Goal: Information Seeking & Learning: Compare options

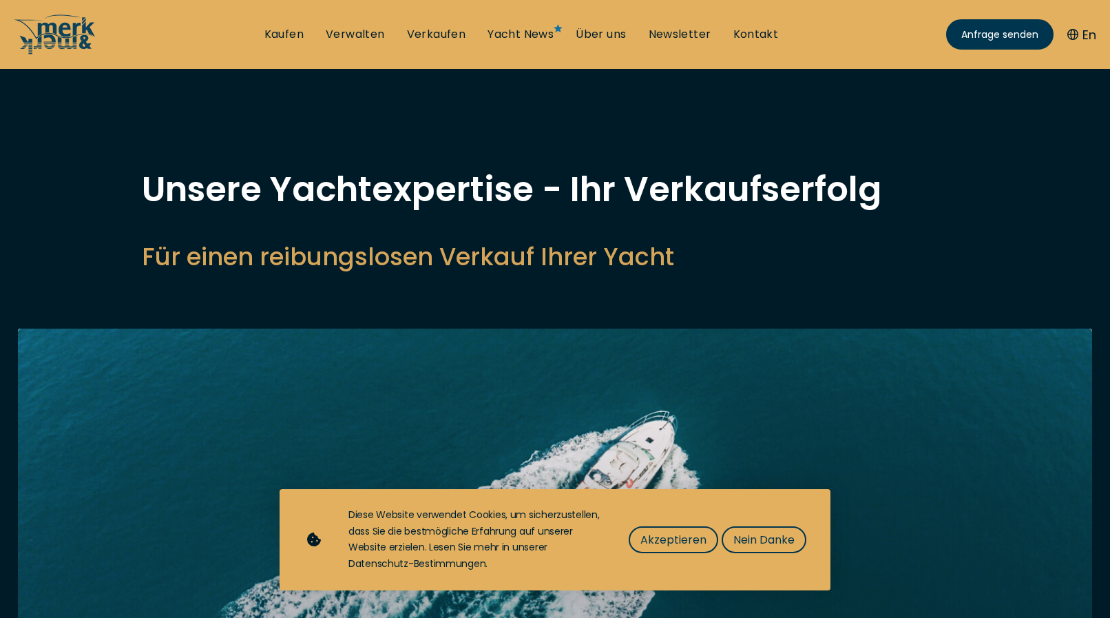
select select "sell"
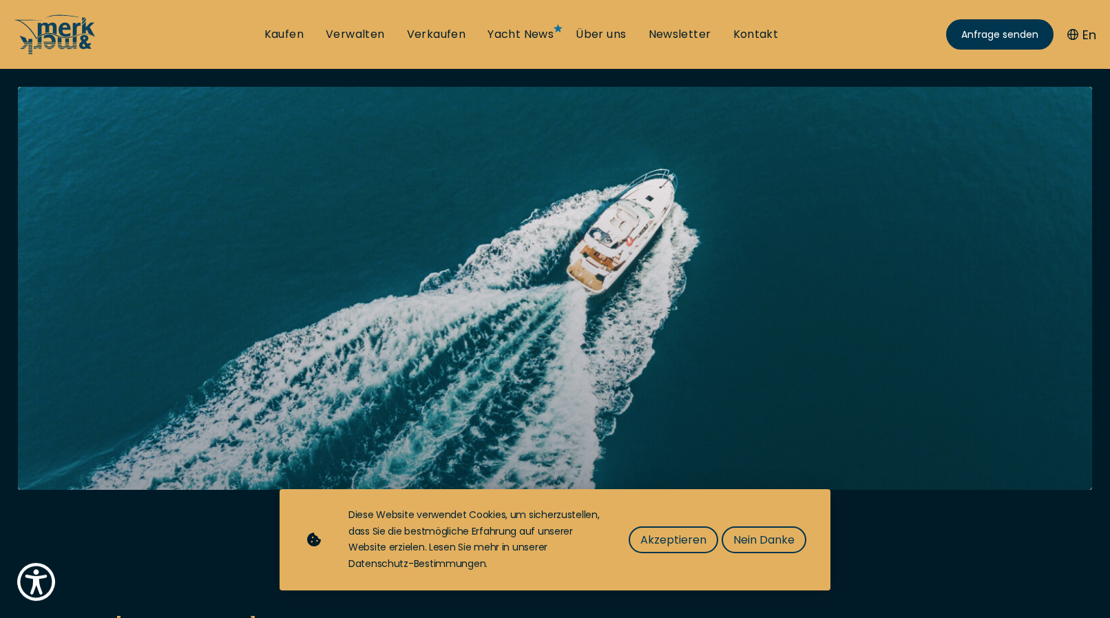
scroll to position [351, 0]
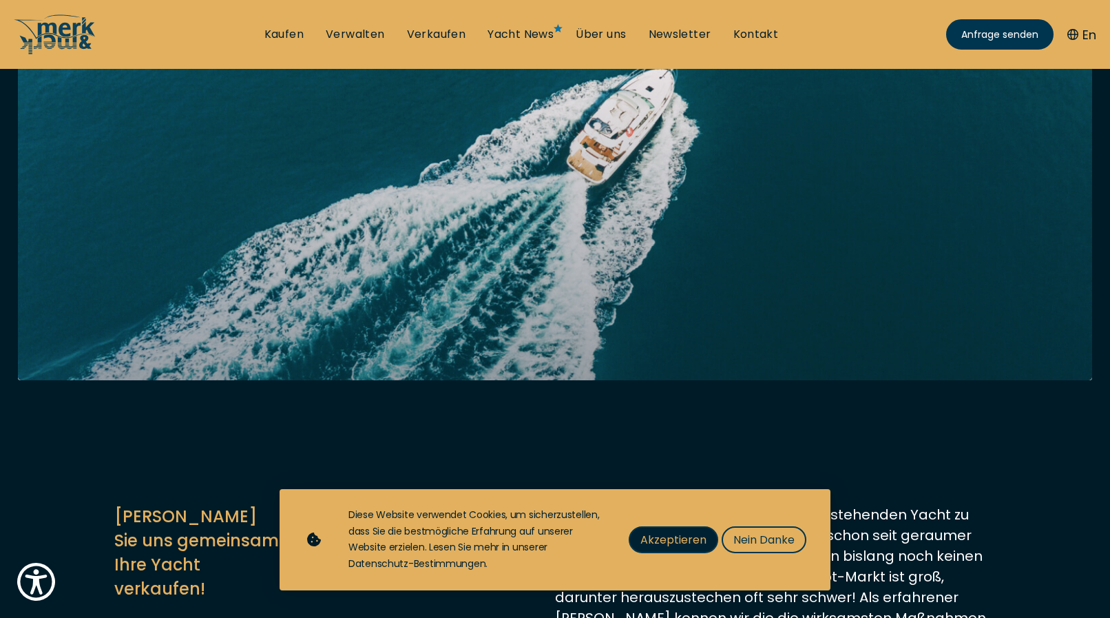
click at [662, 535] on span "Akzeptieren" at bounding box center [674, 539] width 66 height 17
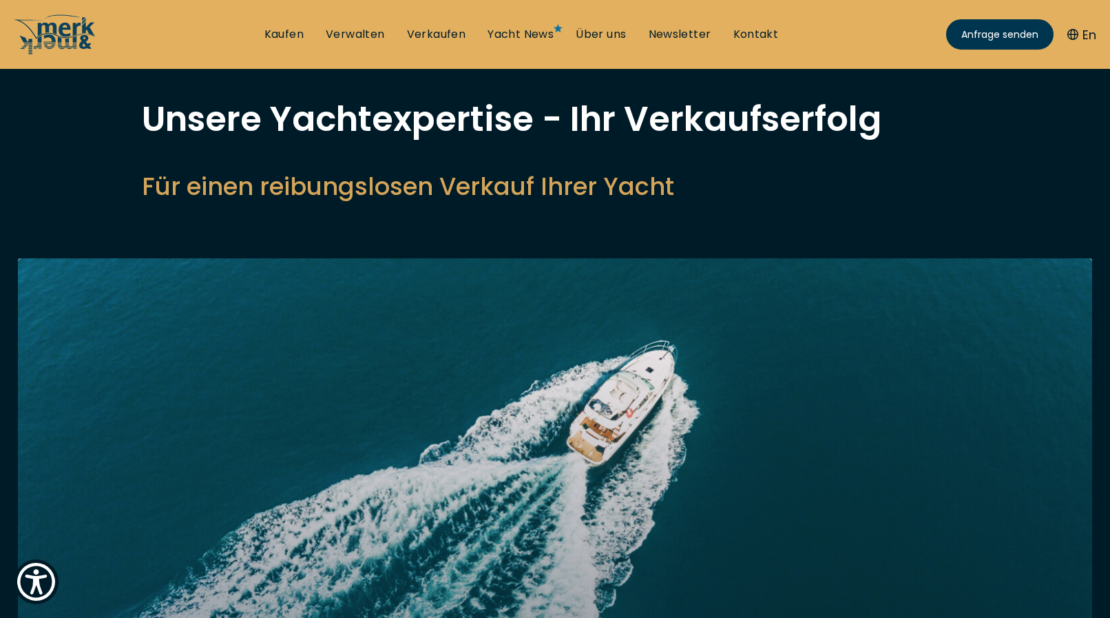
scroll to position [0, 0]
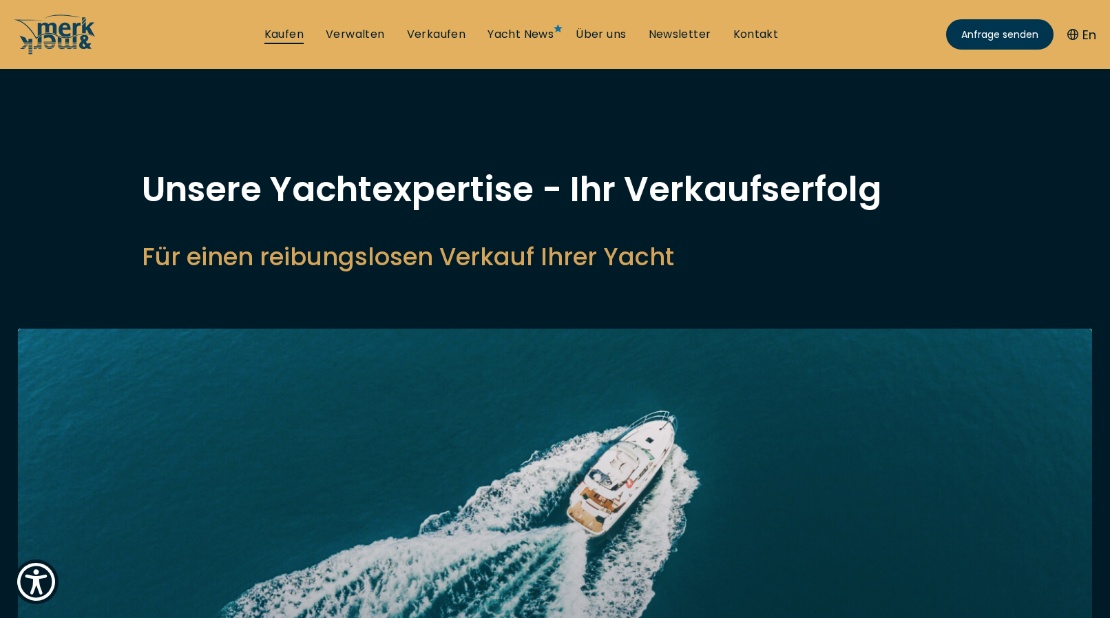
click at [282, 34] on link "Kaufen" at bounding box center [284, 34] width 39 height 15
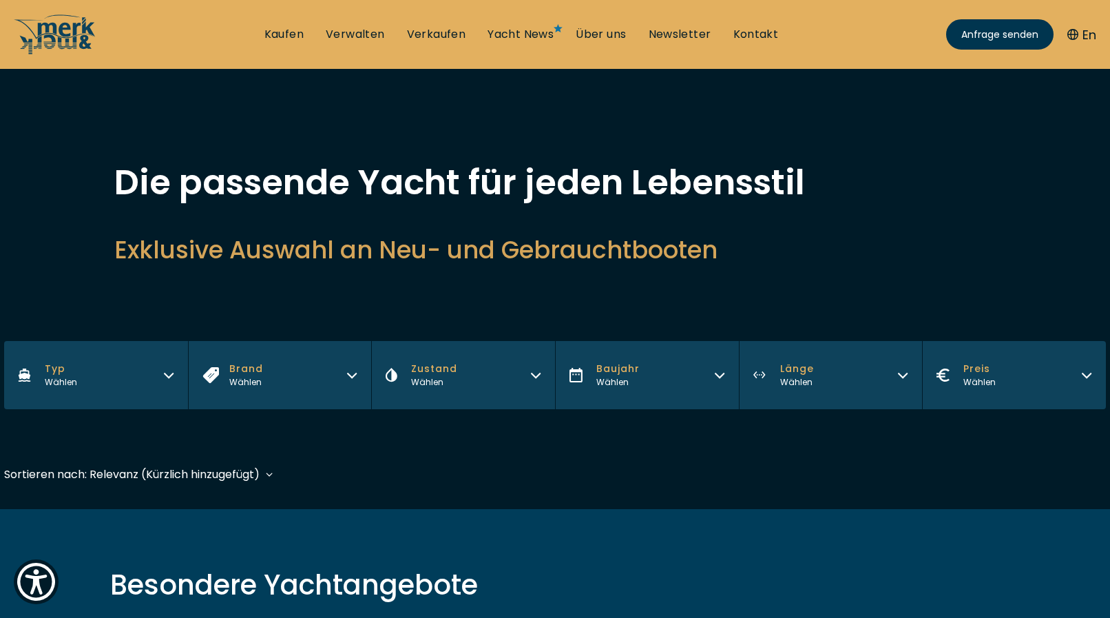
click at [167, 372] on icon "button" at bounding box center [168, 373] width 11 height 11
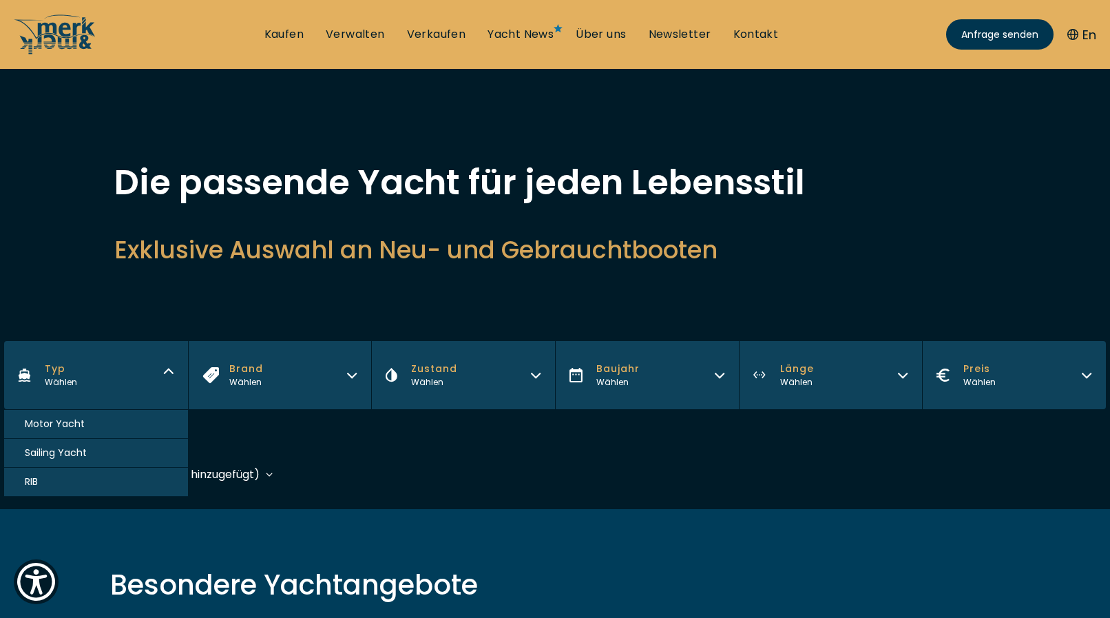
click at [90, 426] on button "Motor Yacht" at bounding box center [96, 424] width 184 height 29
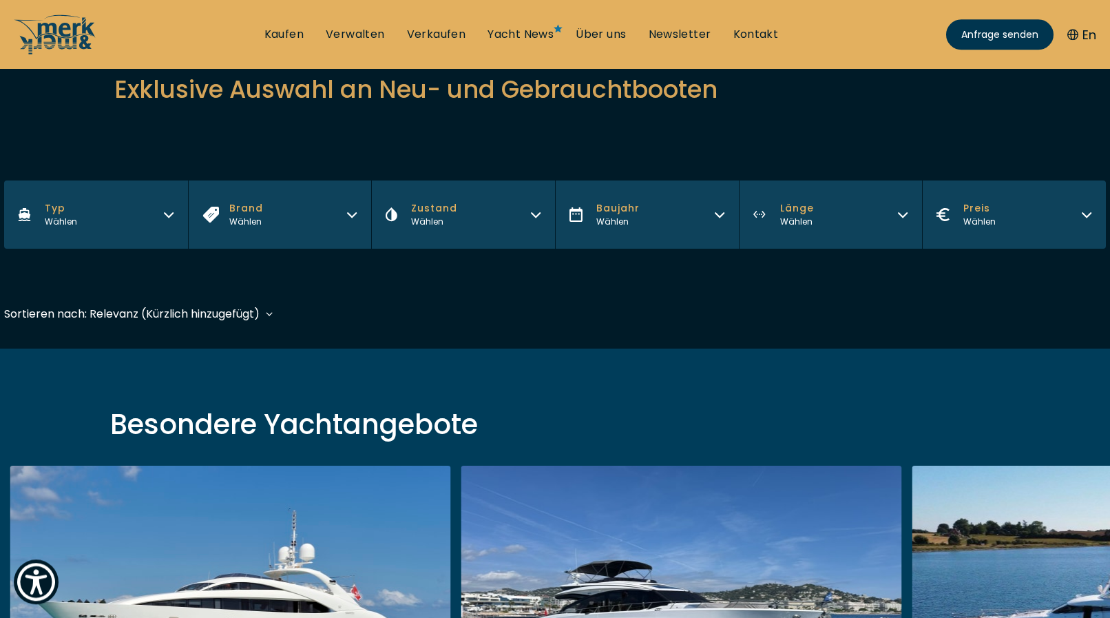
scroll to position [292, 0]
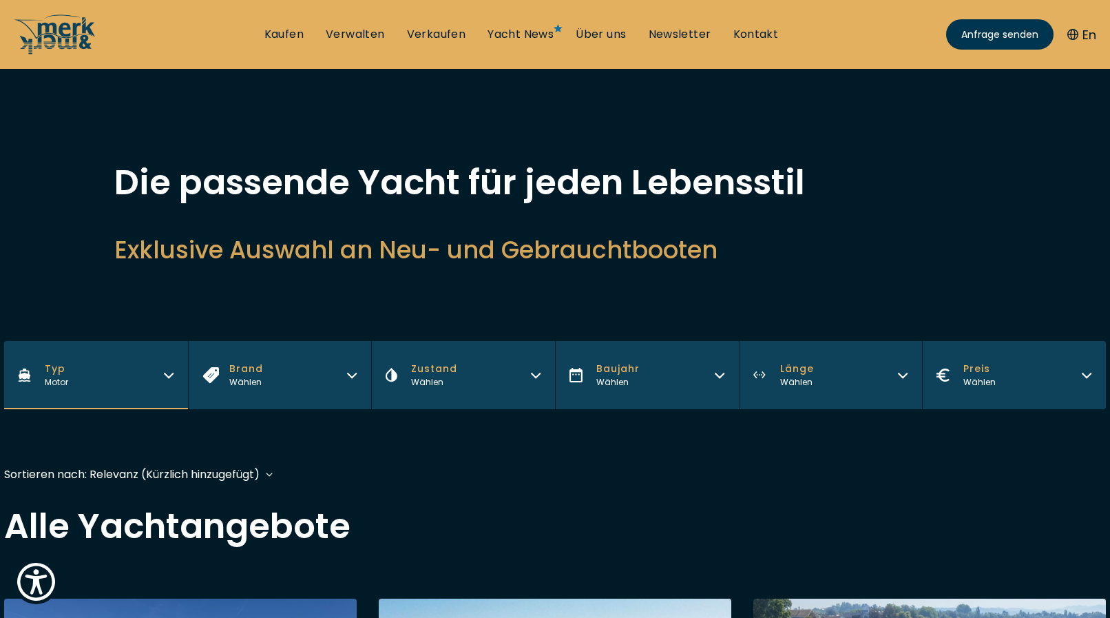
click at [344, 376] on button "Brand Wählen" at bounding box center [280, 375] width 184 height 68
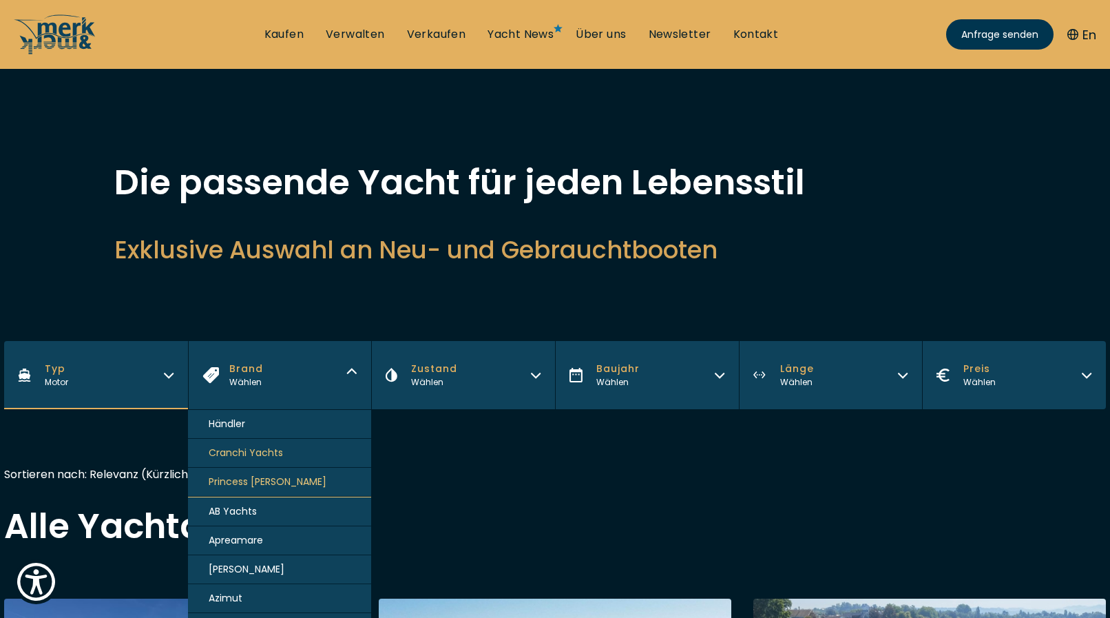
click at [527, 375] on button "Zustand Wählen" at bounding box center [463, 375] width 184 height 68
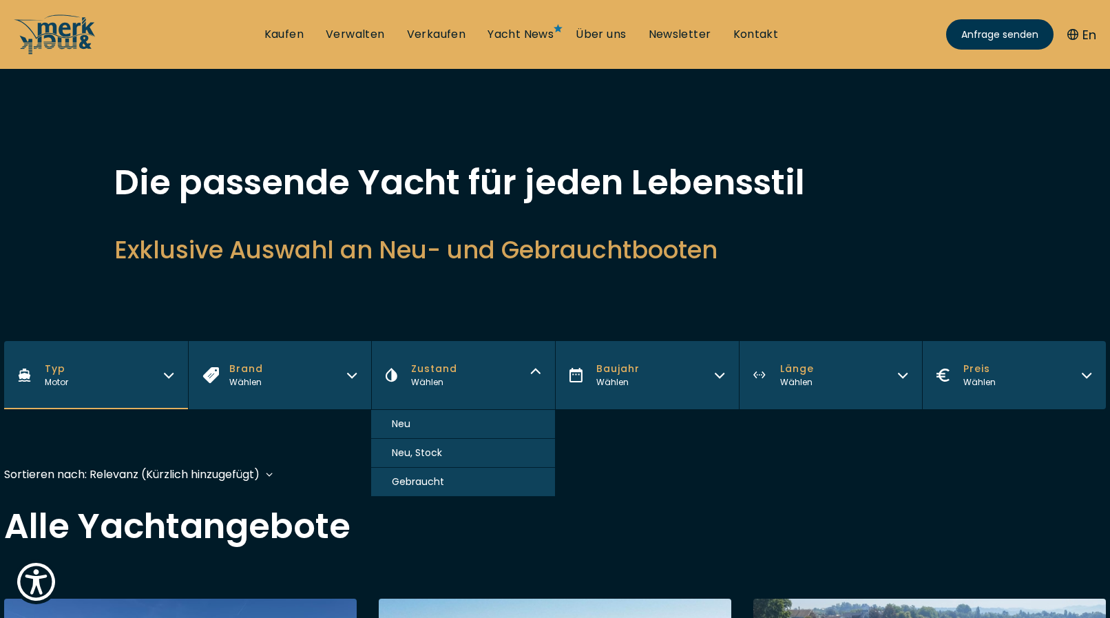
click at [434, 483] on span "Gebraucht" at bounding box center [418, 482] width 52 height 14
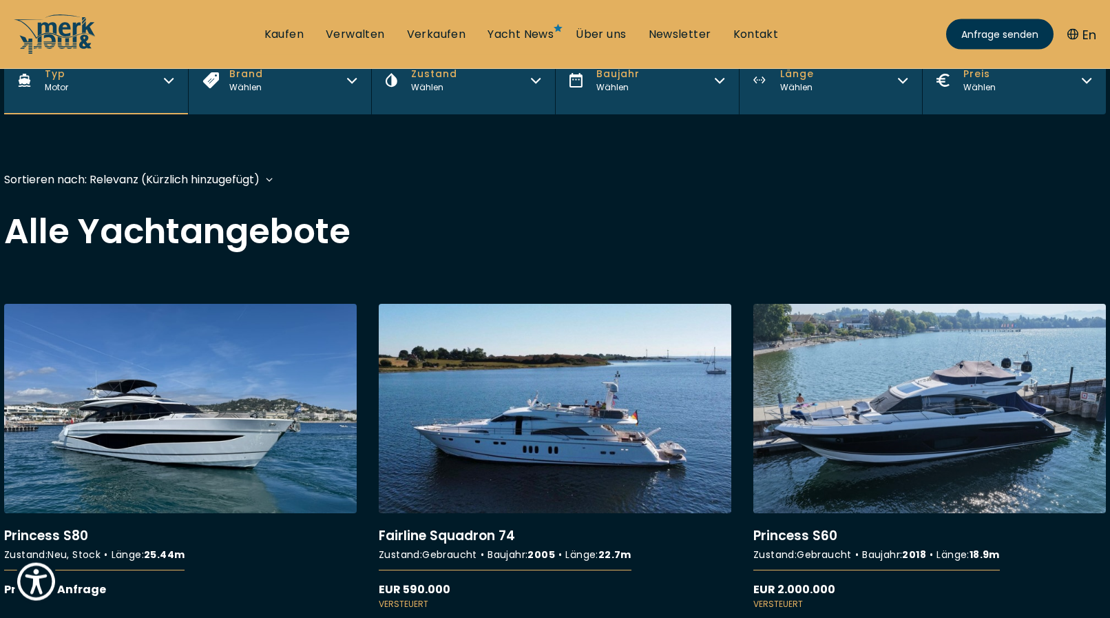
scroll to position [331, 0]
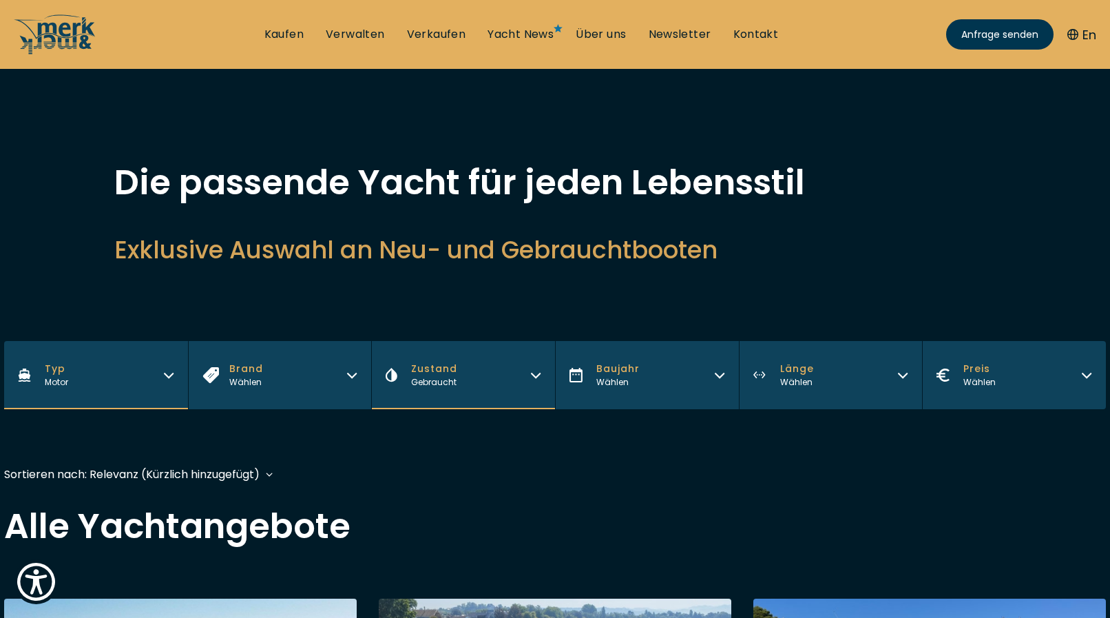
click at [710, 372] on button "Baujahr Wählen" at bounding box center [647, 375] width 184 height 68
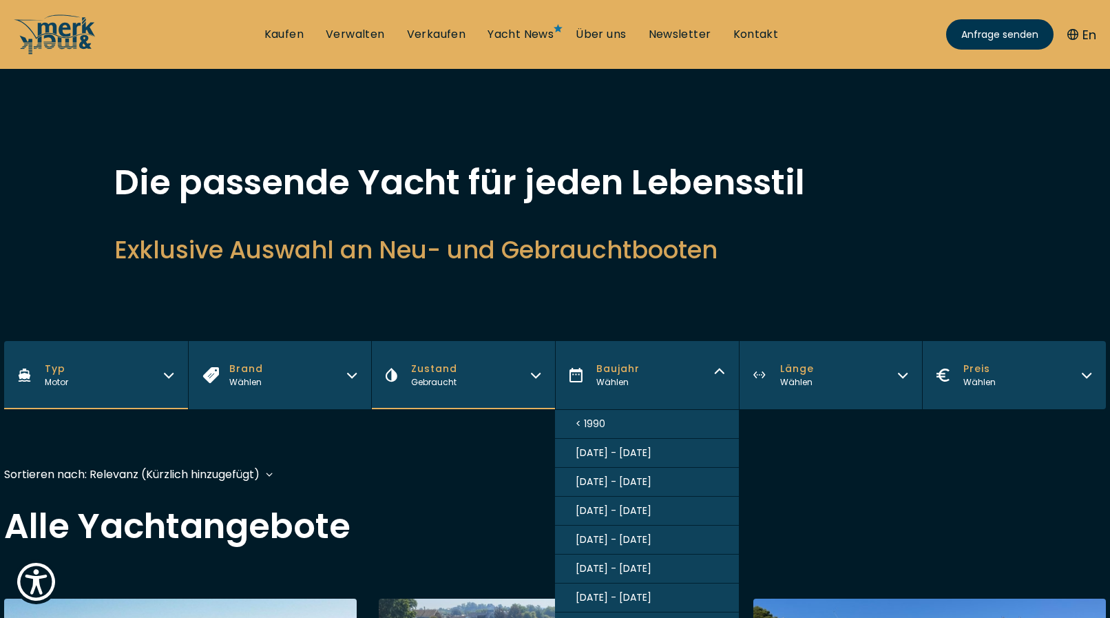
click at [619, 605] on span "[DATE] - [DATE]" at bounding box center [614, 597] width 76 height 14
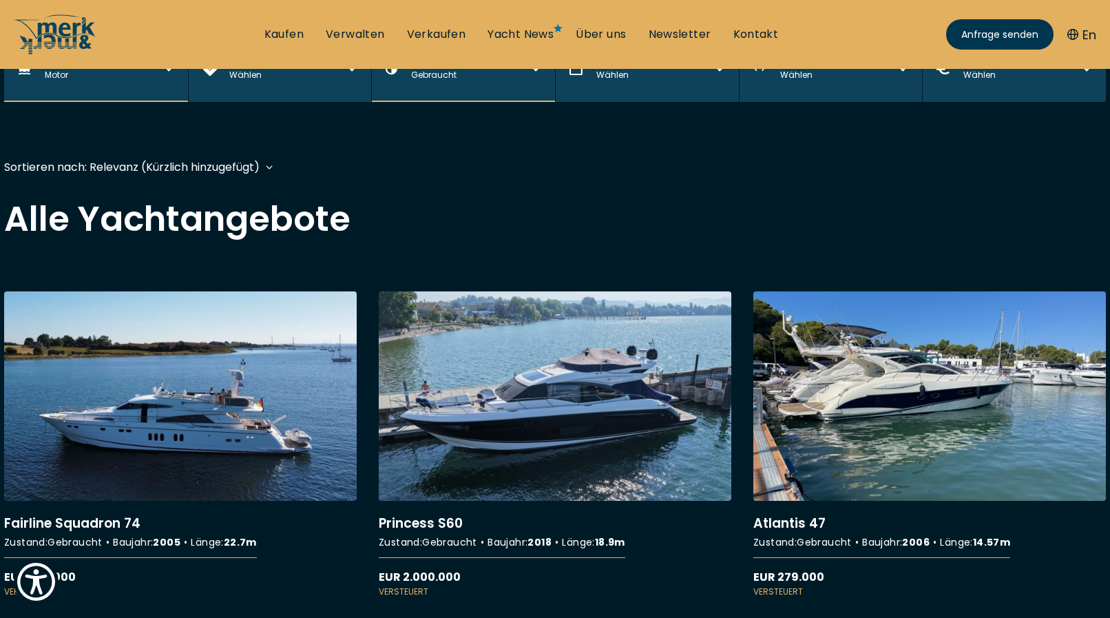
scroll to position [335, 0]
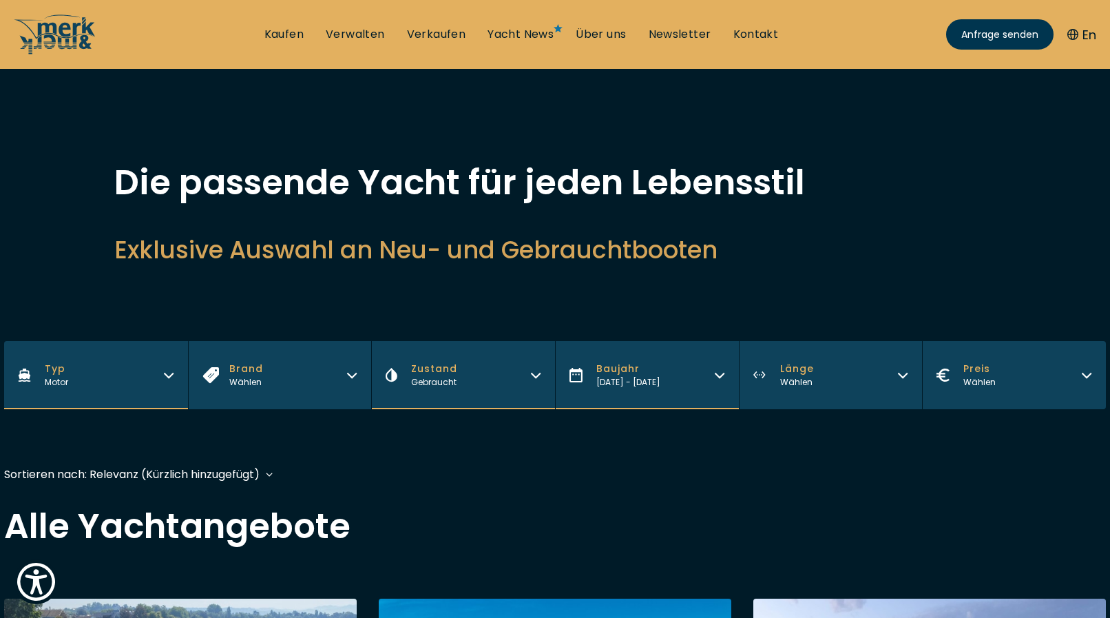
click at [908, 371] on icon "button" at bounding box center [903, 373] width 11 height 11
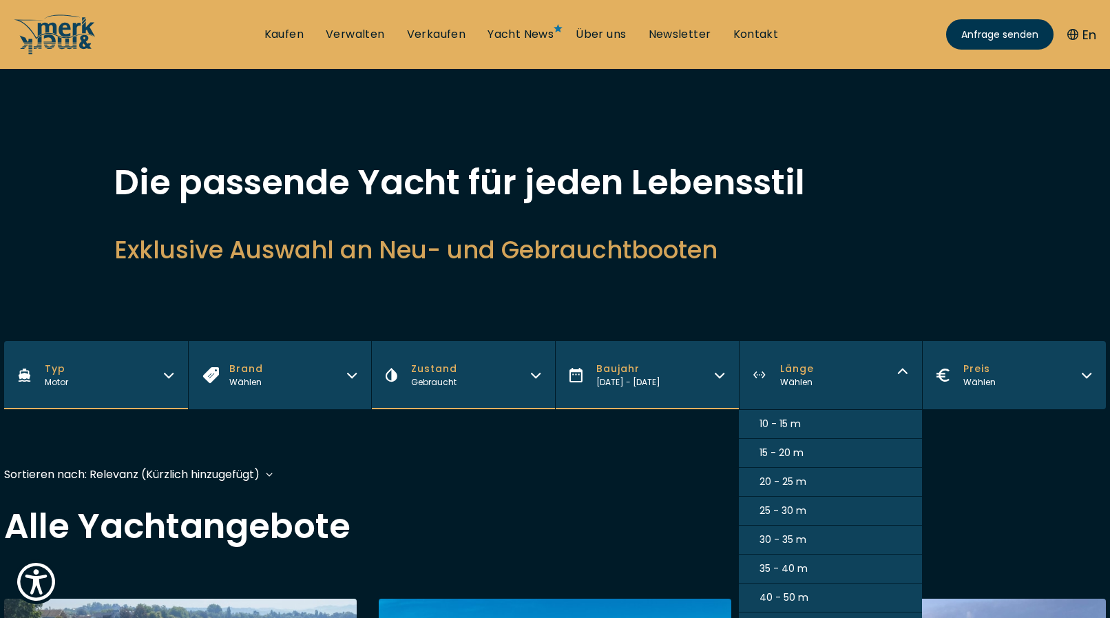
click at [780, 419] on span "10 - 15 m" at bounding box center [780, 424] width 41 height 14
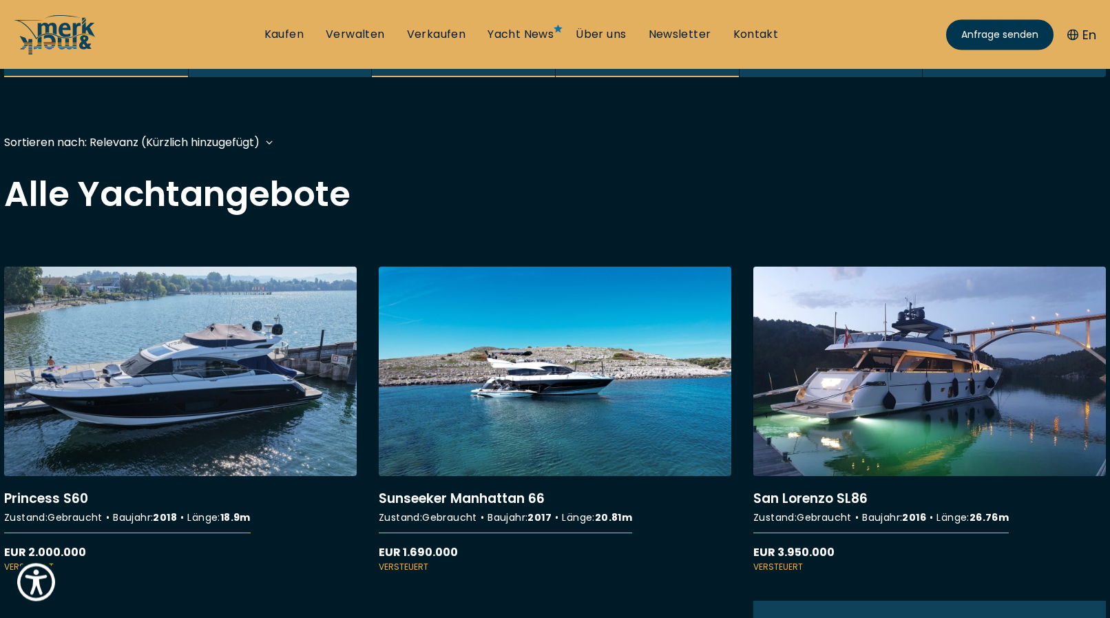
scroll to position [336, 0]
